Goal: Task Accomplishment & Management: Manage account settings

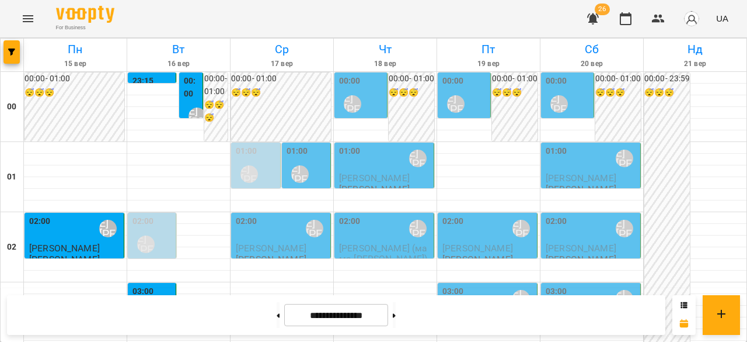
scroll to position [1230, 0]
click at [593, 24] on icon "button" at bounding box center [593, 18] width 12 height 11
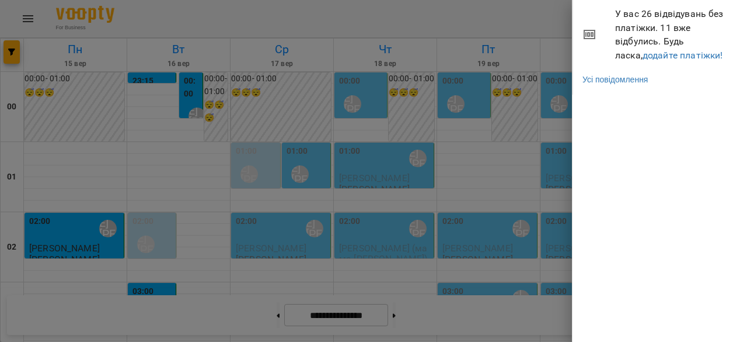
click at [551, 22] on div at bounding box center [373, 171] width 747 height 342
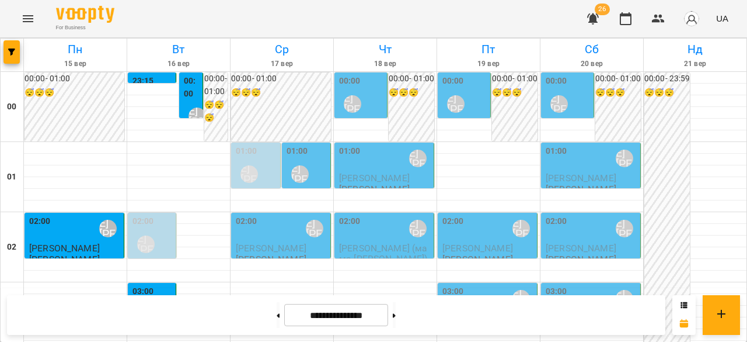
scroll to position [1051, 0]
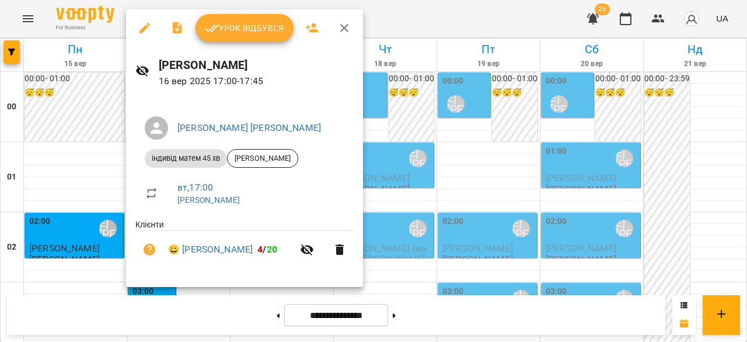
click at [228, 37] on button "Урок відбувся" at bounding box center [245, 28] width 98 height 28
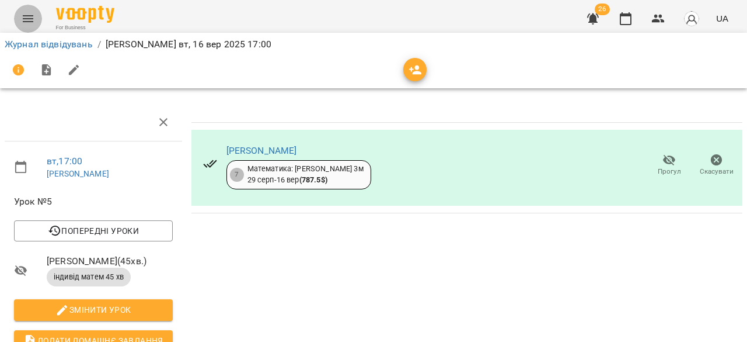
click at [29, 20] on icon "Menu" at bounding box center [28, 19] width 14 height 14
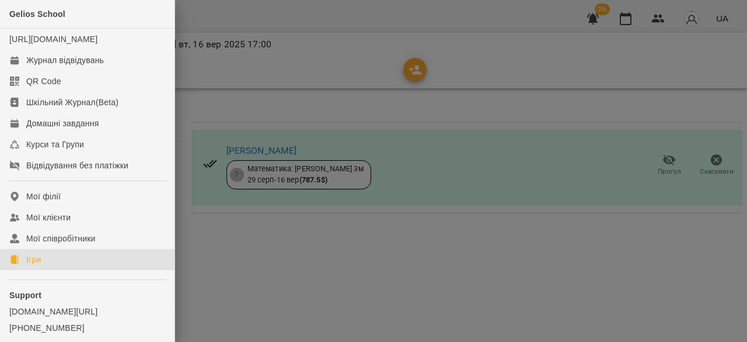
click at [41, 264] on div "Ігри" at bounding box center [33, 259] width 15 height 12
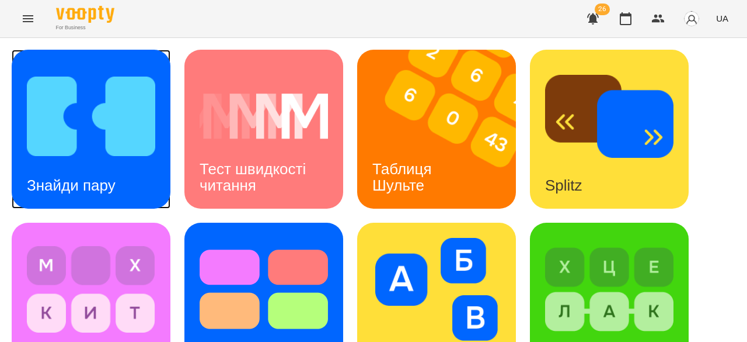
click at [81, 184] on h3 "Знайди пару" at bounding box center [71, 185] width 89 height 18
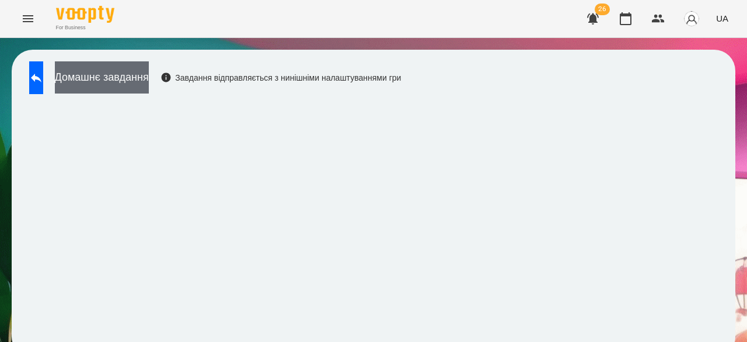
click at [144, 74] on button "Домашнє завдання" at bounding box center [102, 77] width 94 height 32
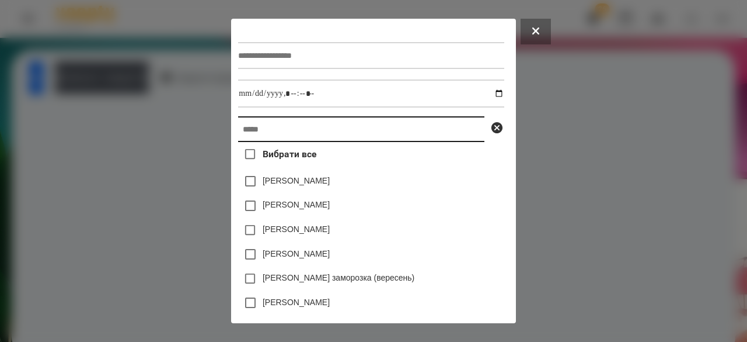
click at [271, 132] on input "text" at bounding box center [361, 129] width 246 height 26
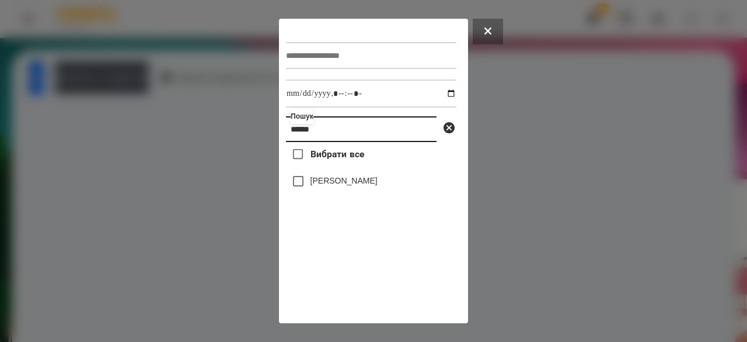
type input "******"
drag, startPoint x: 336, startPoint y: 131, endPoint x: 245, endPoint y: 131, distance: 91.1
click at [245, 131] on div "Пошук ****** Вибрати все Назар Крільо Надіслати" at bounding box center [373, 171] width 747 height 342
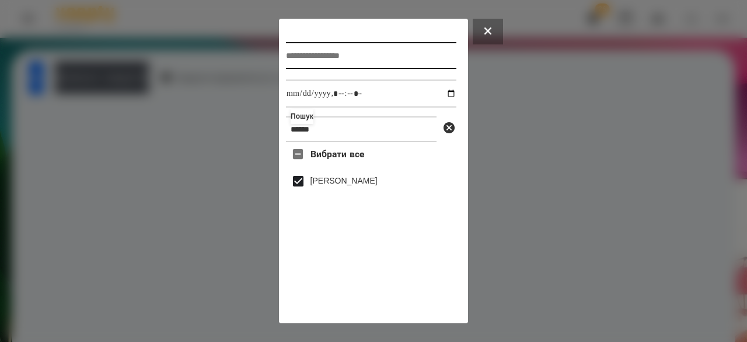
click at [326, 62] on input "text" at bounding box center [371, 55] width 170 height 27
type input "**********"
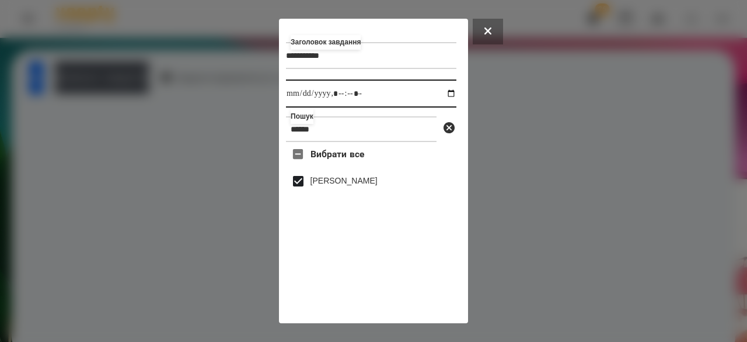
click at [302, 100] on input "datetime-local" at bounding box center [371, 93] width 170 height 28
type input "**********"
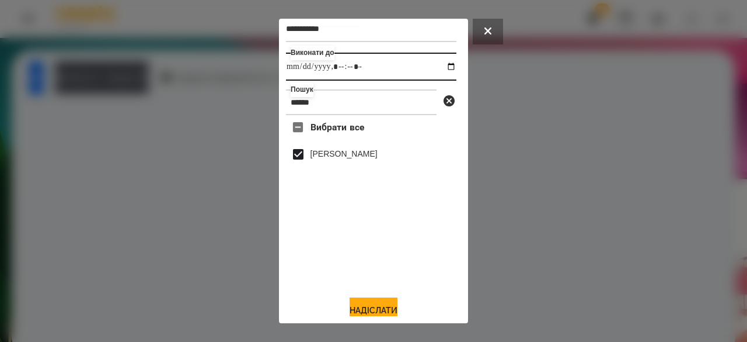
scroll to position [39, 0]
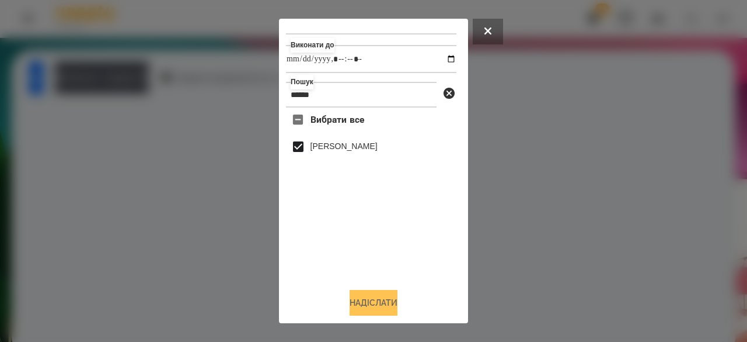
click at [364, 306] on button "Надіслати" at bounding box center [374, 303] width 48 height 26
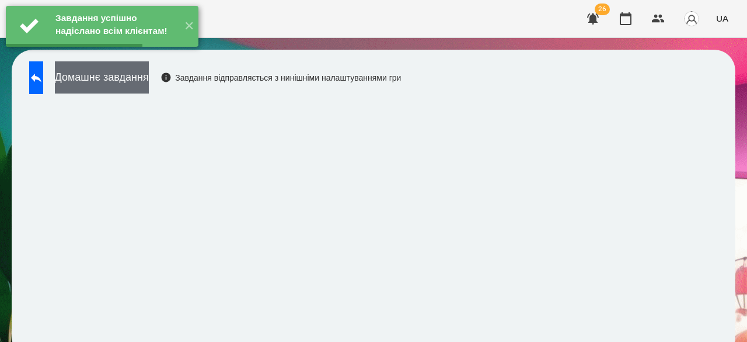
click at [149, 76] on button "Домашнє завдання" at bounding box center [102, 77] width 94 height 32
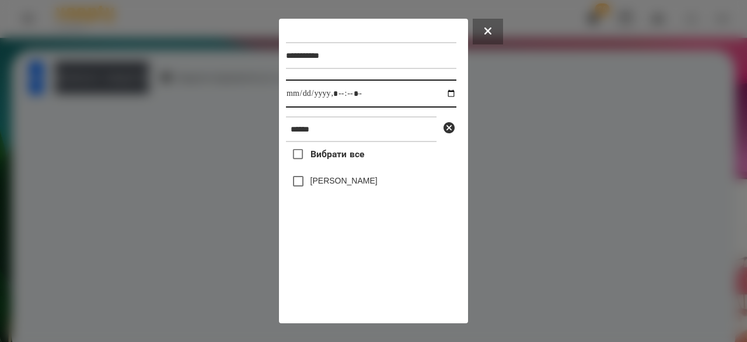
click at [291, 101] on input "datetime-local" at bounding box center [371, 93] width 170 height 28
type input "**********"
click at [330, 186] on label "[PERSON_NAME]" at bounding box center [344, 181] width 67 height 12
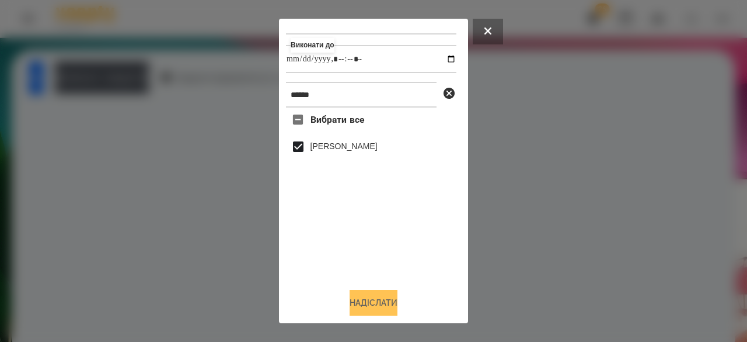
click at [363, 300] on button "Надіслати" at bounding box center [374, 303] width 48 height 26
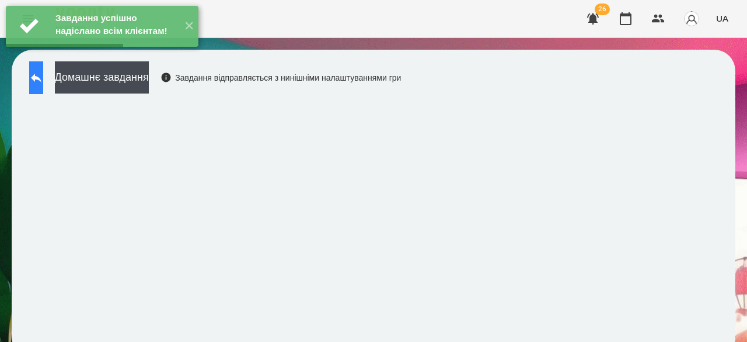
click at [38, 78] on button at bounding box center [36, 77] width 14 height 33
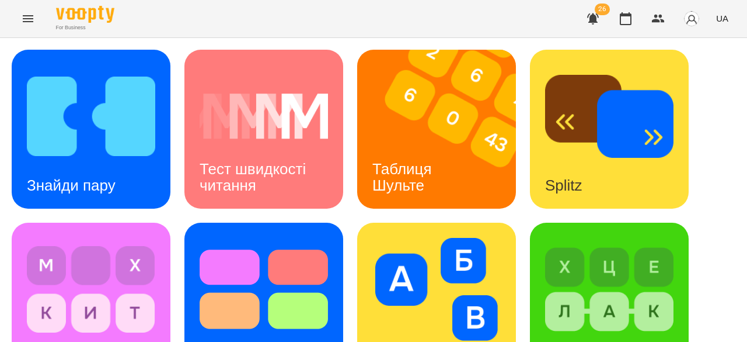
scroll to position [569, 0]
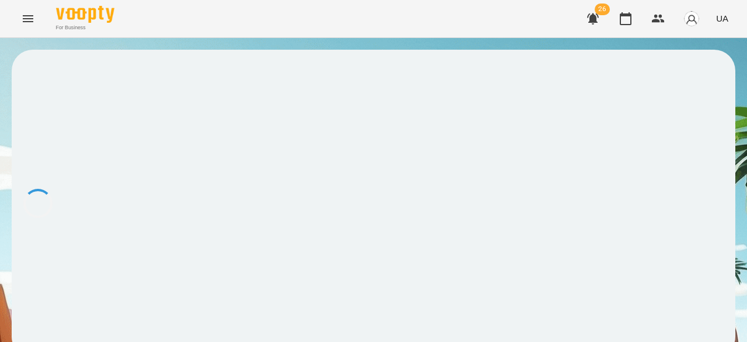
scroll to position [1, 0]
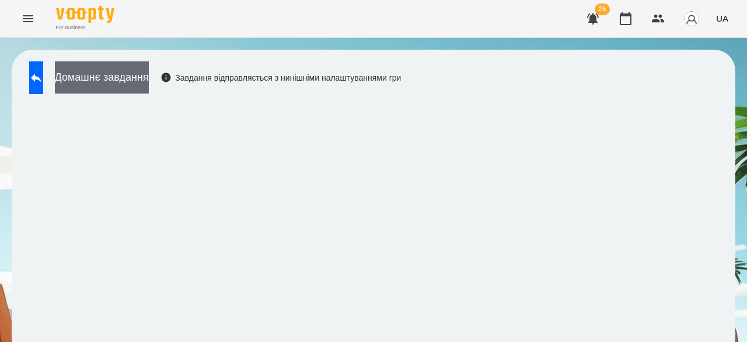
click at [149, 69] on button "Домашнє завдання" at bounding box center [102, 77] width 94 height 32
click at [143, 86] on button "Домашнє завдання" at bounding box center [102, 77] width 94 height 32
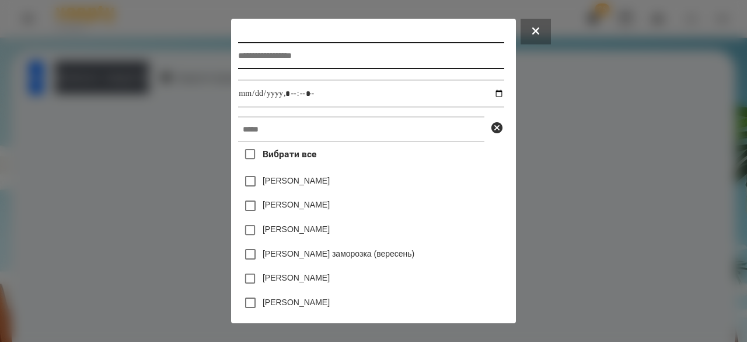
click at [387, 60] on input "text" at bounding box center [371, 55] width 266 height 27
type input "*"
click at [278, 55] on input "**********" at bounding box center [371, 55] width 266 height 27
click at [291, 57] on input "**********" at bounding box center [371, 55] width 266 height 27
type input "**********"
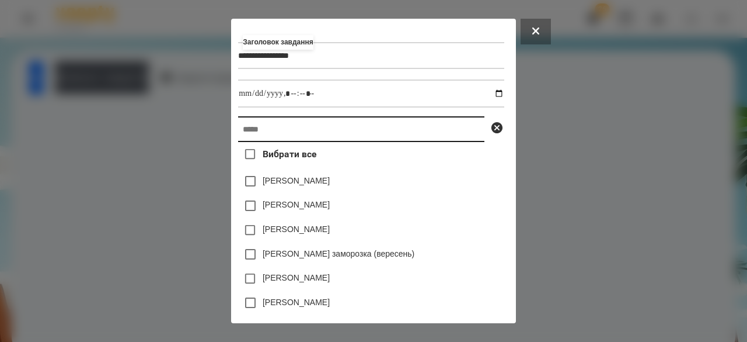
click at [271, 137] on input "text" at bounding box center [361, 129] width 246 height 26
paste input "******"
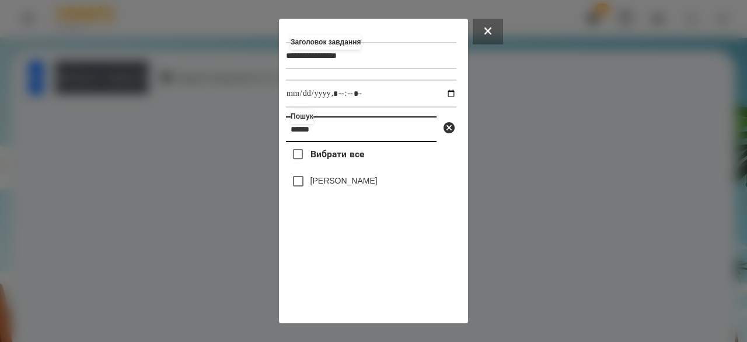
type input "******"
click at [314, 186] on label "[PERSON_NAME]" at bounding box center [344, 181] width 67 height 12
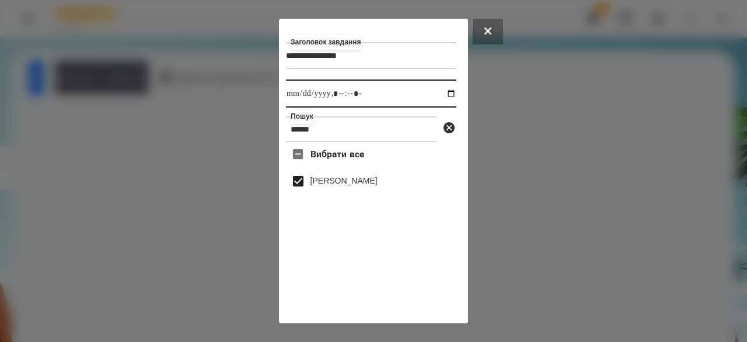
click at [297, 102] on input "datetime-local" at bounding box center [371, 93] width 170 height 28
type input "**********"
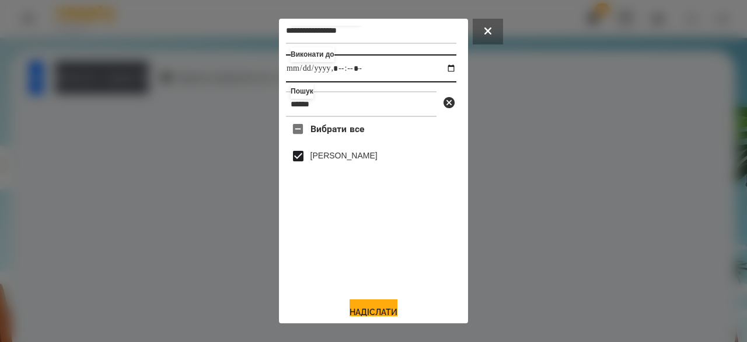
scroll to position [39, 0]
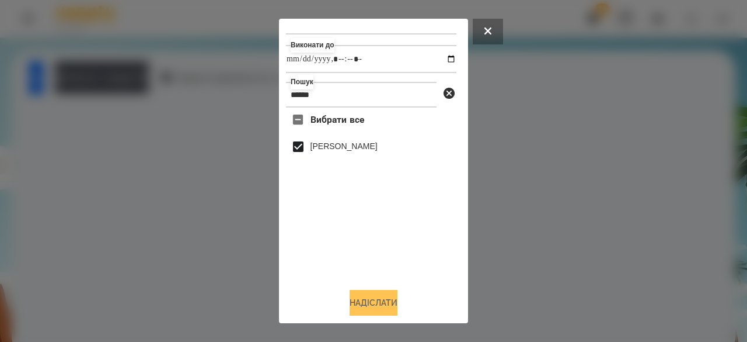
click at [356, 312] on button "Надіслати" at bounding box center [374, 303] width 48 height 26
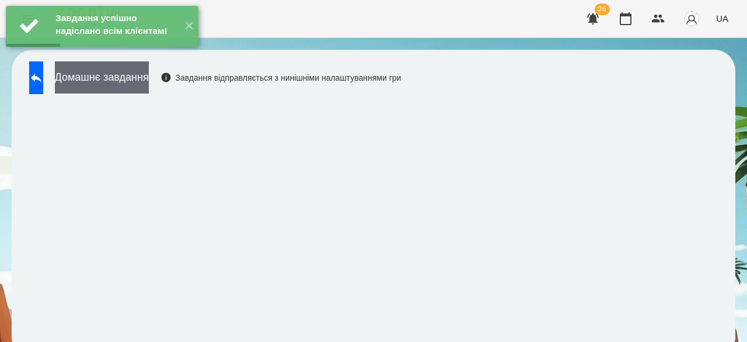
click at [149, 78] on button "Домашнє завдання" at bounding box center [102, 77] width 94 height 32
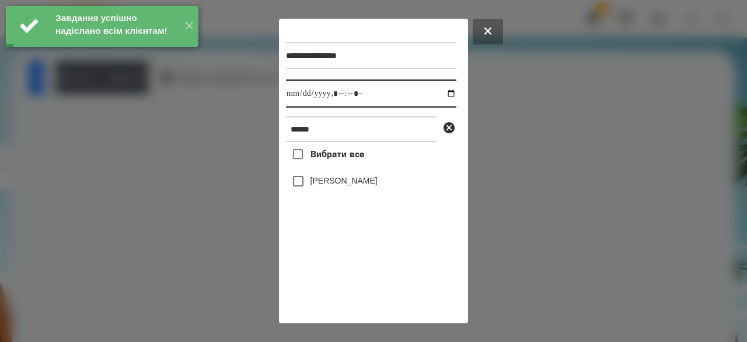
click at [293, 102] on input "datetime-local" at bounding box center [371, 93] width 170 height 28
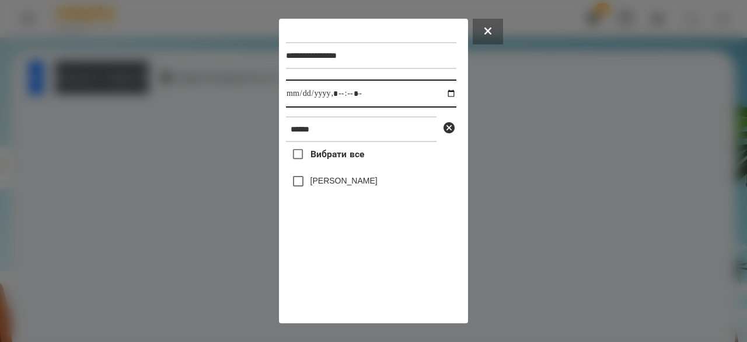
type input "**********"
click at [315, 186] on label "[PERSON_NAME]" at bounding box center [344, 181] width 67 height 12
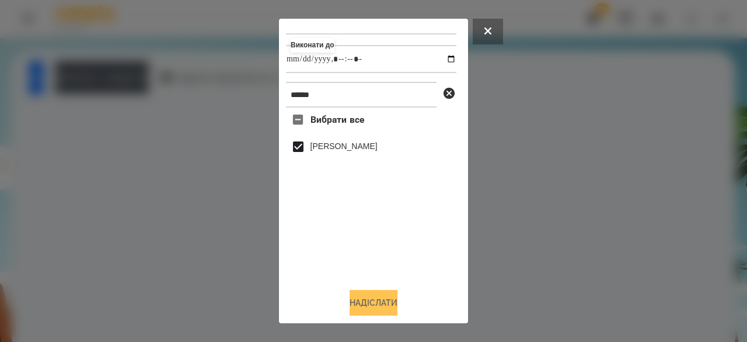
click at [353, 308] on button "Надіслати" at bounding box center [374, 303] width 48 height 26
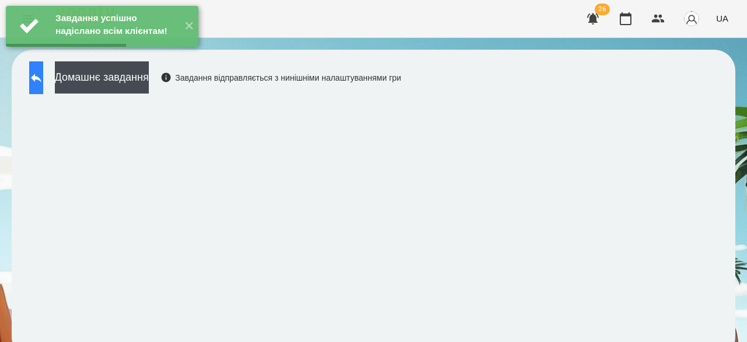
click at [43, 82] on button at bounding box center [36, 77] width 14 height 33
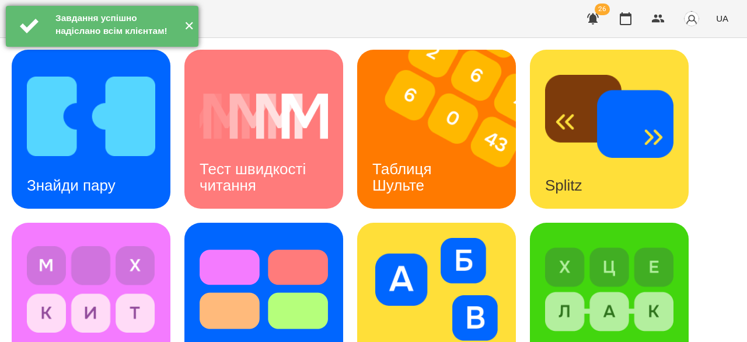
click at [183, 36] on button "✕" at bounding box center [188, 26] width 19 height 41
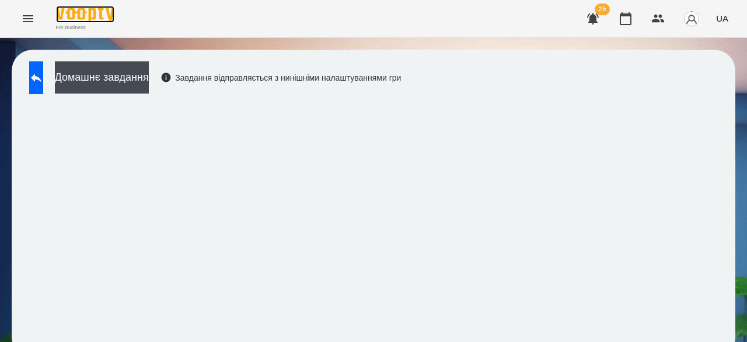
click at [72, 12] on img at bounding box center [85, 14] width 58 height 17
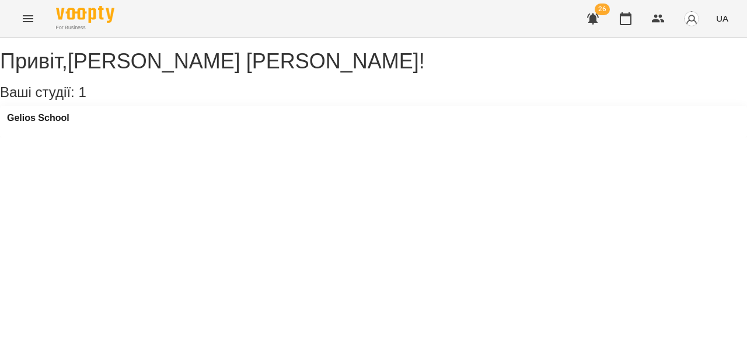
click at [25, 21] on icon "Menu" at bounding box center [28, 18] width 11 height 7
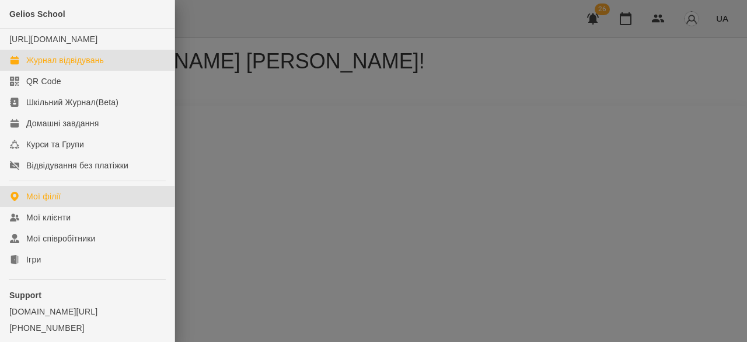
click at [55, 64] on link "Журнал відвідувань" at bounding box center [87, 60] width 175 height 21
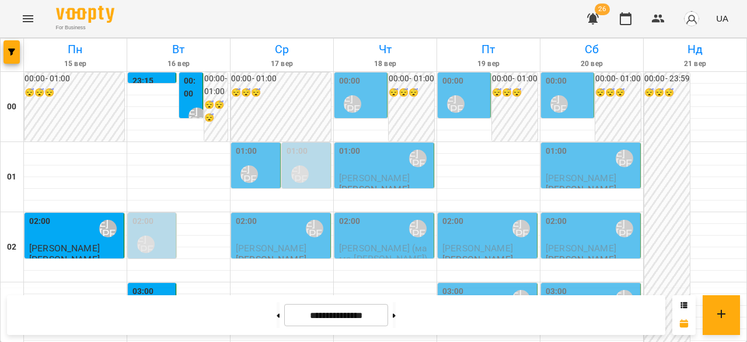
click at [256, 167] on div "[PERSON_NAME] [PERSON_NAME]" at bounding box center [249, 174] width 27 height 27
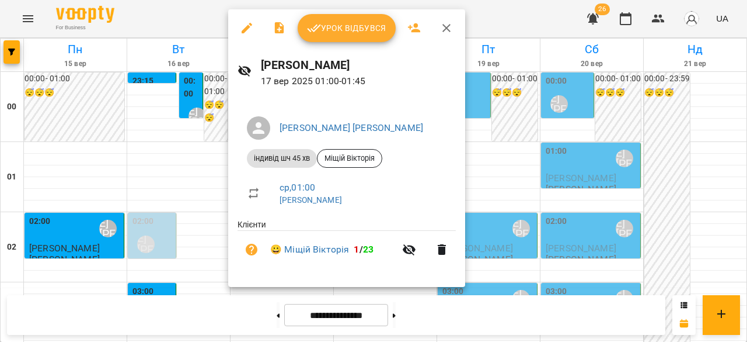
click at [211, 166] on div at bounding box center [373, 171] width 747 height 342
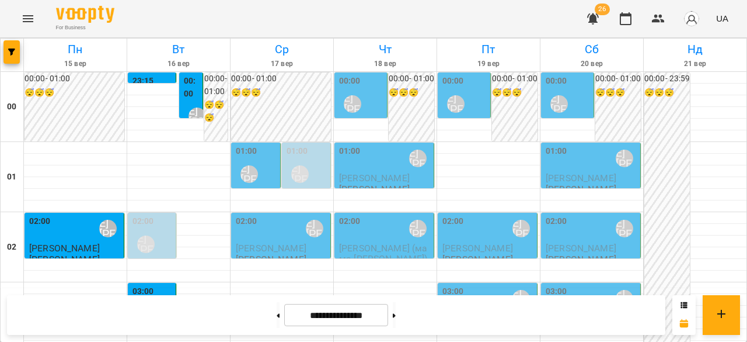
scroll to position [117, 0]
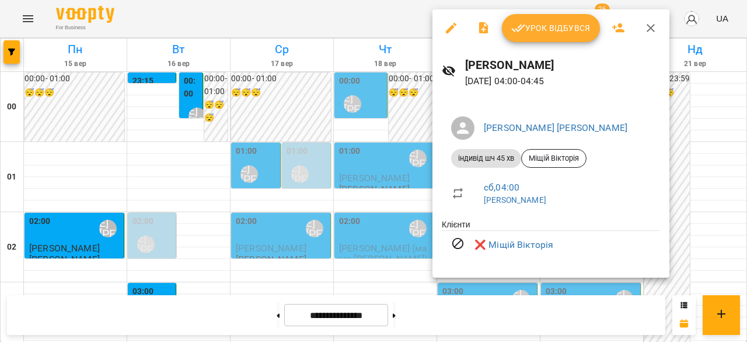
click at [350, 211] on div at bounding box center [373, 171] width 747 height 342
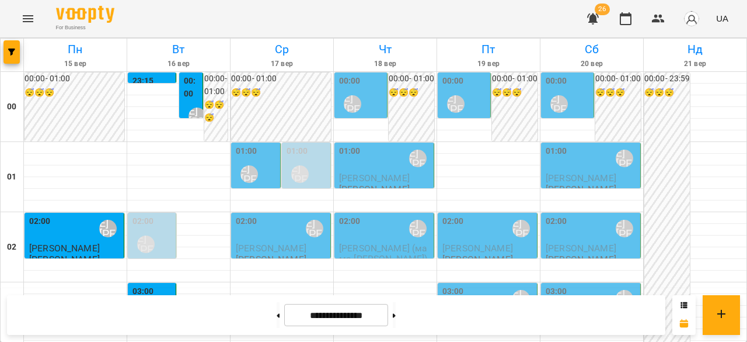
scroll to position [0, 0]
click at [371, 102] on div "00:00 Ліпатьєва Ольга" at bounding box center [362, 96] width 46 height 43
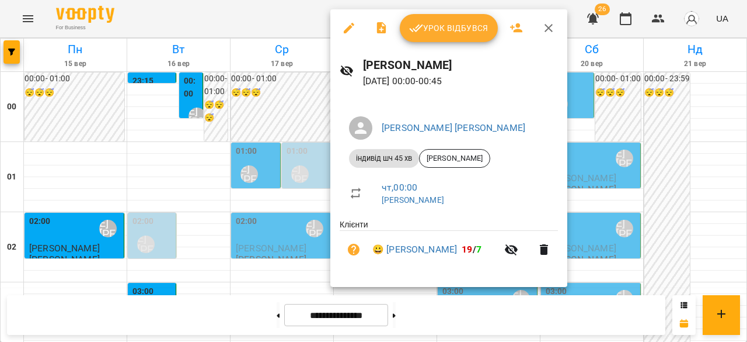
click at [298, 123] on div at bounding box center [373, 171] width 747 height 342
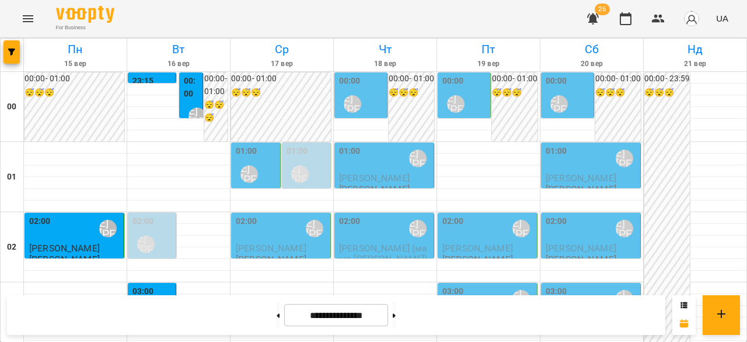
click at [467, 97] on div "00:00 Ліпатьєва Ольга" at bounding box center [466, 96] width 46 height 43
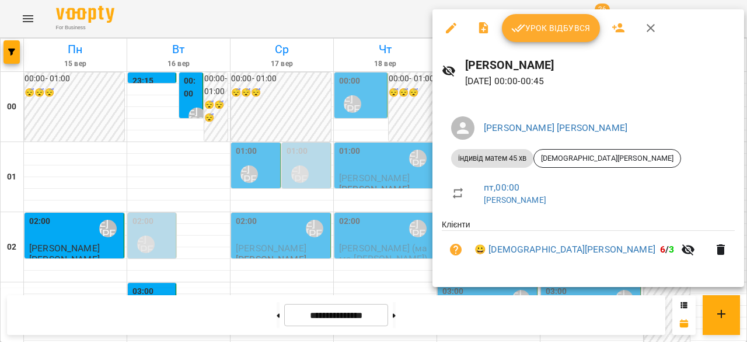
click at [297, 126] on div at bounding box center [373, 171] width 747 height 342
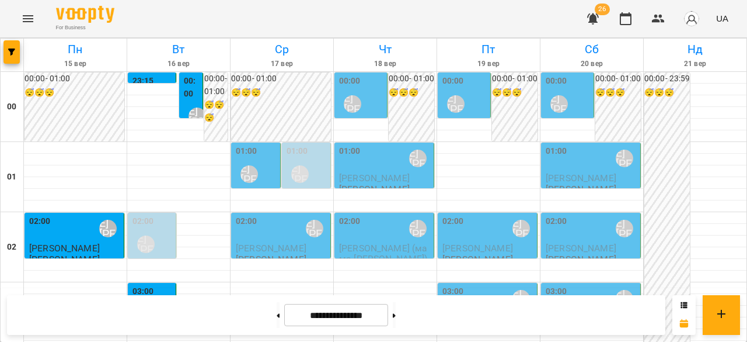
scroll to position [1289, 0]
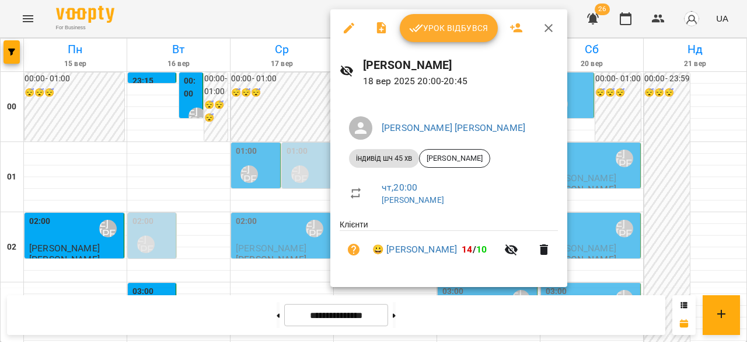
click at [315, 217] on div at bounding box center [373, 171] width 747 height 342
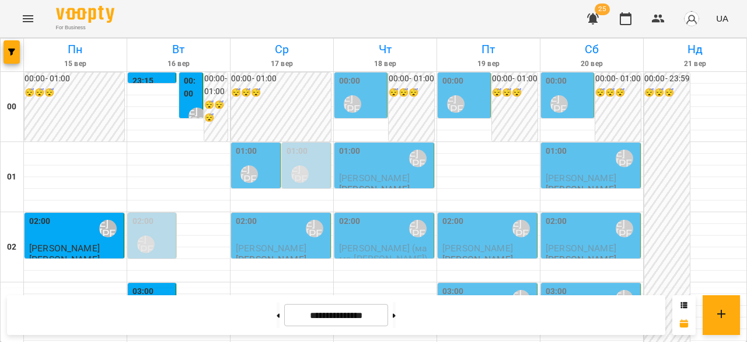
scroll to position [1288, 0]
click at [596, 18] on icon "button" at bounding box center [593, 18] width 12 height 11
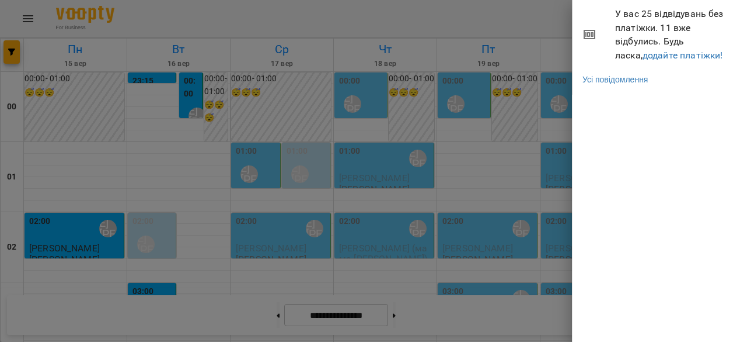
click at [542, 22] on div at bounding box center [373, 171] width 747 height 342
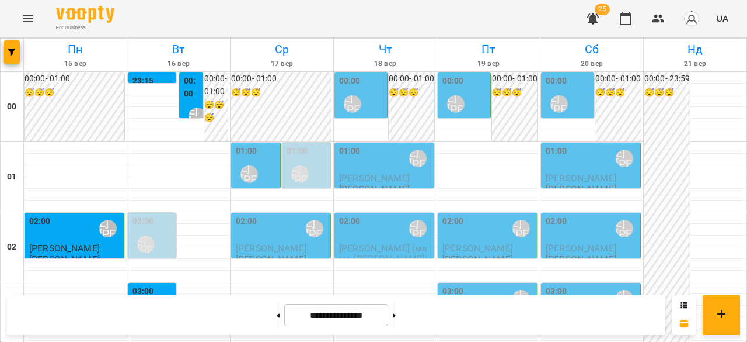
scroll to position [1284, 0]
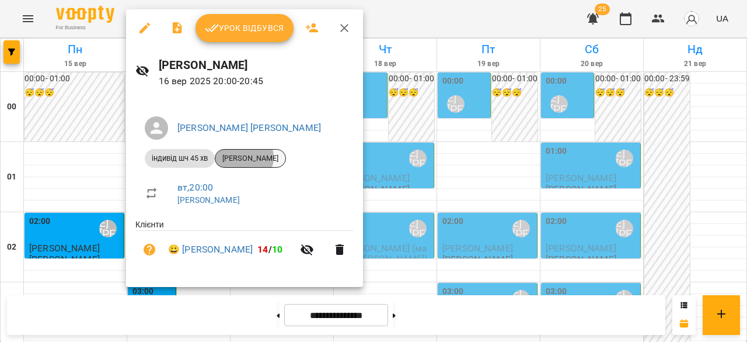
click at [243, 157] on span "[PERSON_NAME]" at bounding box center [250, 158] width 70 height 11
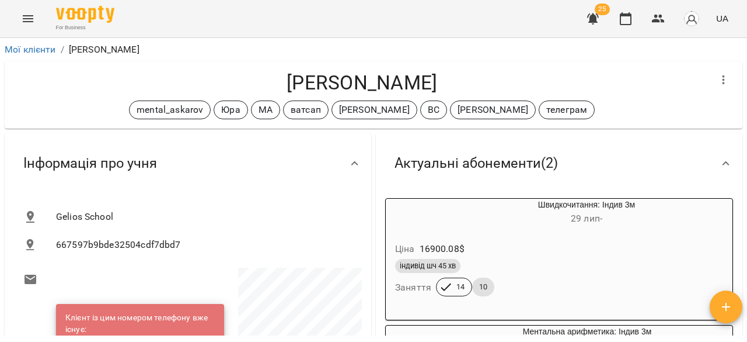
click at [72, 23] on div "For Business" at bounding box center [85, 19] width 58 height 26
click at [86, 14] on img at bounding box center [85, 14] width 58 height 17
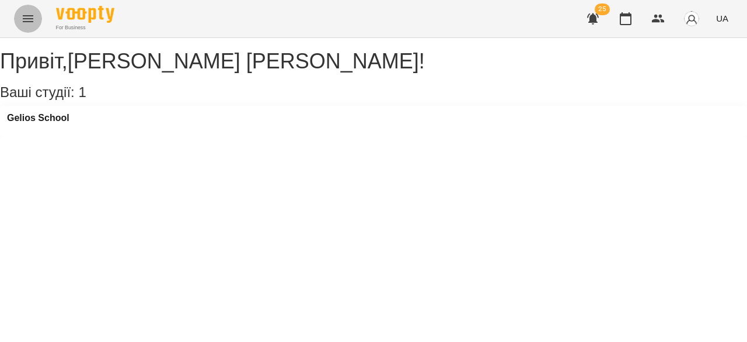
click at [18, 18] on button "Menu" at bounding box center [28, 19] width 28 height 28
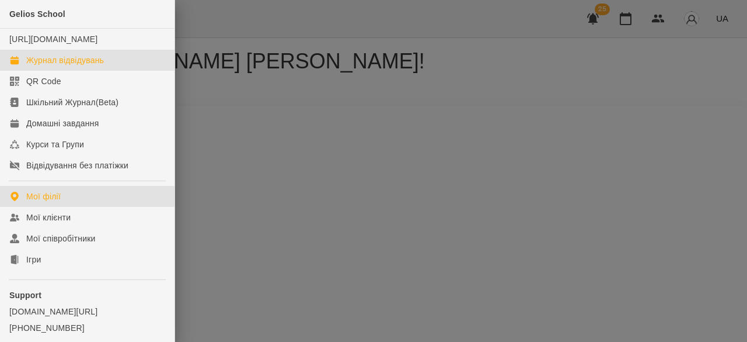
click at [81, 65] on link "Журнал відвідувань" at bounding box center [87, 60] width 175 height 21
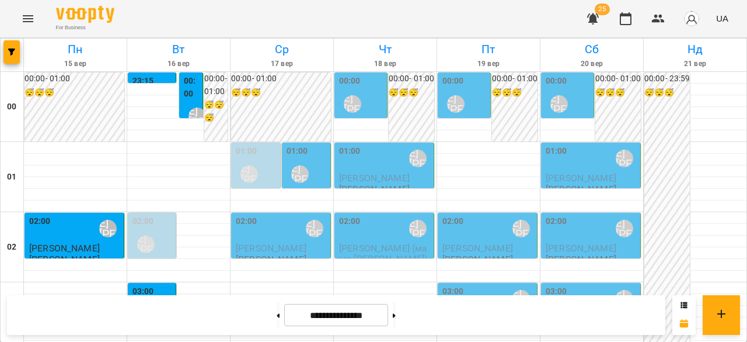
scroll to position [1343, 0]
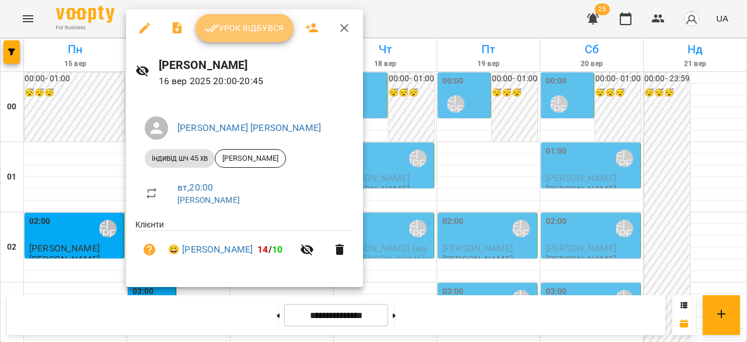
click at [241, 29] on span "Урок відбувся" at bounding box center [244, 28] width 79 height 14
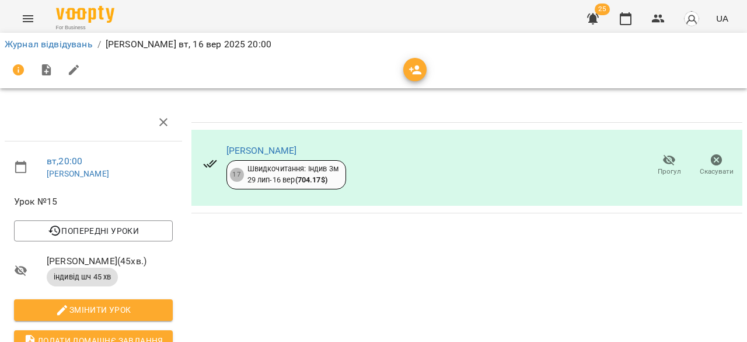
click at [661, 168] on span "Прогул" at bounding box center [669, 171] width 23 height 10
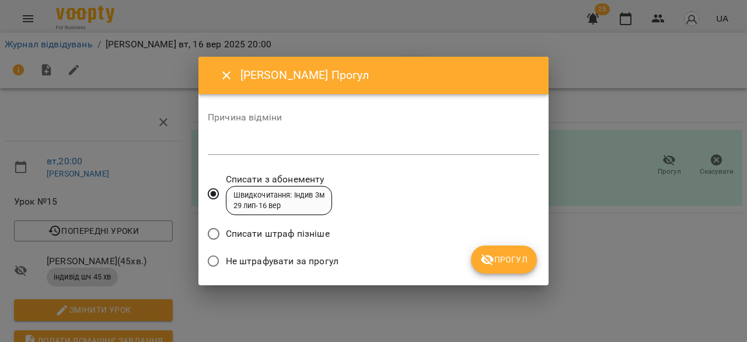
click at [516, 261] on span "Прогул" at bounding box center [504, 259] width 47 height 14
